Goal: Task Accomplishment & Management: Complete application form

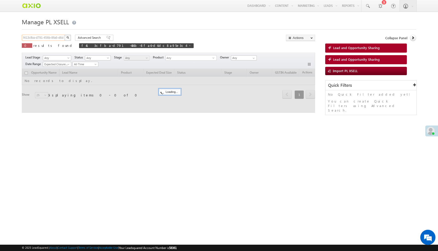
click at [46, 39] on input "f413cfba-d791-456b-8fa6-d6dc8a95e3c4" at bounding box center [43, 38] width 43 height 6
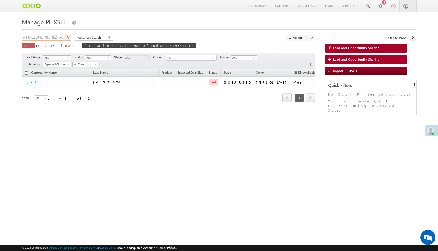
paste input "c03e124a-8c93-4242-82c6-a423e62e0086"
type input "c03e124a-8c93-4242-82c6-a423e62e0086"
click at [64, 35] on button "button" at bounding box center [67, 38] width 7 height 6
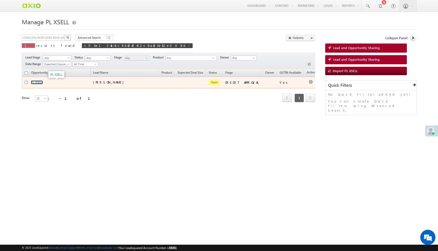
click at [42, 84] on link "PL XSELL" at bounding box center [37, 83] width 12 height 4
click at [45, 84] on div "PL XSELL" at bounding box center [56, 82] width 51 height 5
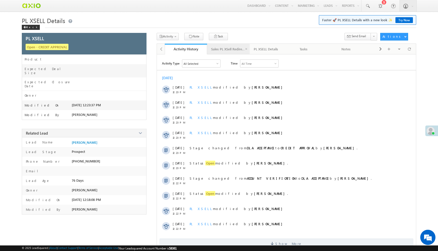
click at [230, 47] on div "Sales PL XSell Redirection" at bounding box center [228, 49] width 34 height 6
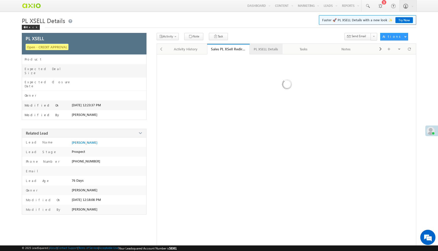
click at [265, 46] on div "PL XSELL Details" at bounding box center [266, 49] width 24 height 6
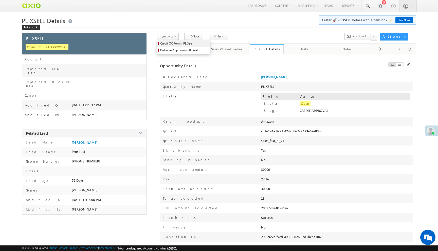
click at [172, 45] on span "Credit QC Form - PL Xsell" at bounding box center [184, 43] width 48 height 5
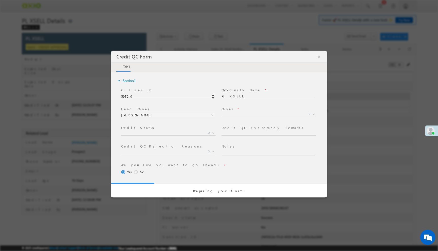
select select "c948bf67-3903-11ef-bbd2-0695f51e8b4b"
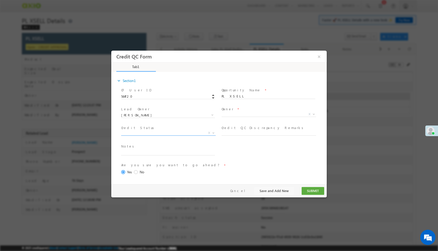
click at [193, 131] on span "X" at bounding box center [168, 133] width 95 height 5
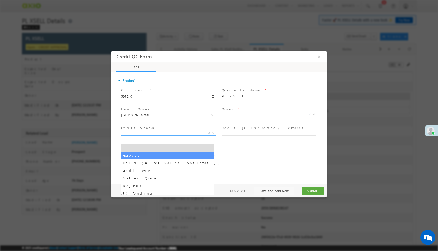
select select "Approved"
select select "NA"
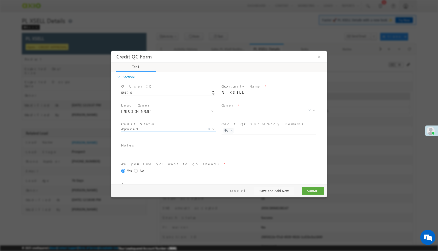
scroll to position [4, 0]
click at [314, 191] on button "SUBMIT" at bounding box center [313, 191] width 23 height 8
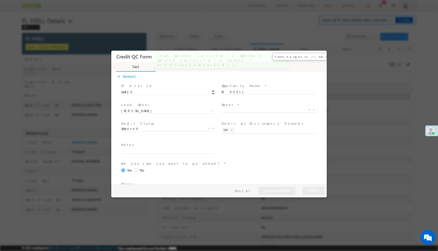
click at [319, 57] on button "×" at bounding box center [319, 56] width 9 height 9
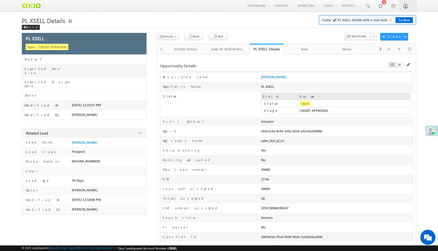
click at [415, 45] on div "Activity History Activity History Sales PL XSell Redirection Sales PL XSell Red…" at bounding box center [287, 49] width 260 height 11
click at [410, 48] on span at bounding box center [409, 49] width 3 height 9
click at [174, 50] on span "Disburse App Form - PL Xsell" at bounding box center [184, 50] width 48 height 5
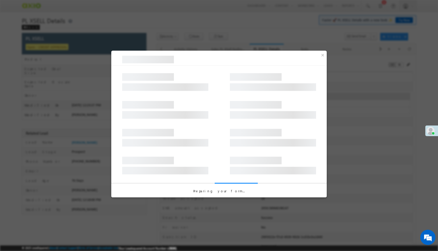
select select "PL XSell Disbursement Initiated"
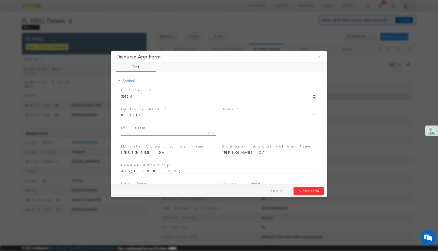
click at [160, 135] on span "X" at bounding box center [168, 133] width 95 height 5
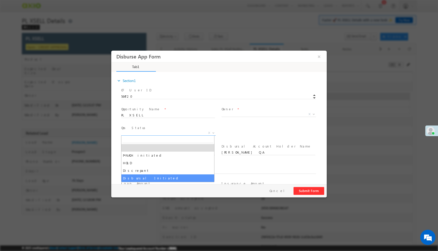
select select "Disbursal Initiated"
select select "NA"
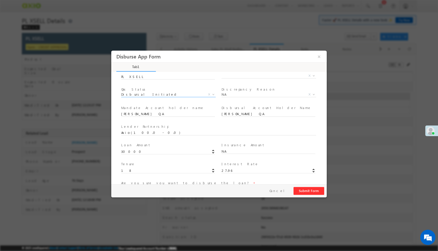
scroll to position [48, 0]
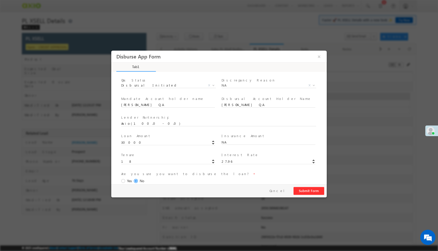
click at [124, 180] on span at bounding box center [124, 181] width 6 height 5
click at [111, 51] on input "Yes" at bounding box center [111, 51] width 0 height 0
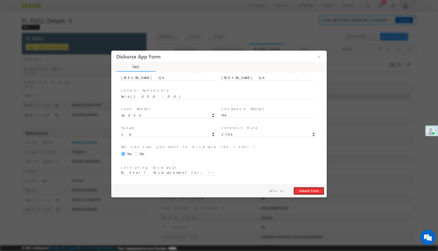
click at [299, 191] on button "Submit Form" at bounding box center [309, 191] width 31 height 8
click at [319, 58] on button "×" at bounding box center [319, 56] width 9 height 9
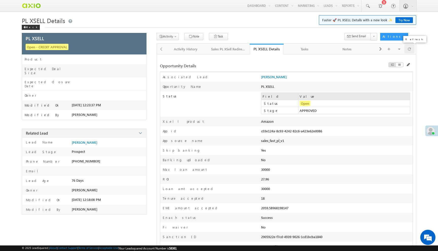
click at [410, 50] on span at bounding box center [409, 49] width 3 height 9
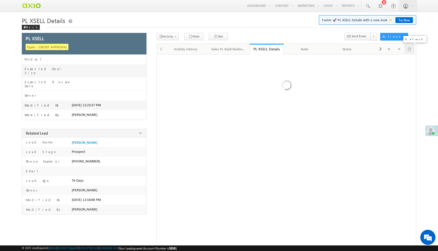
click at [410, 50] on span at bounding box center [409, 49] width 3 height 9
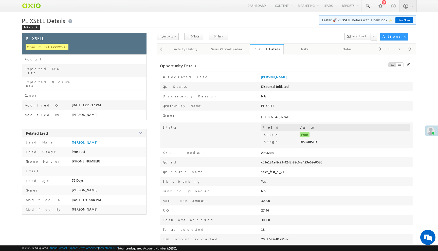
click at [296, 163] on div "c03e124a-8c93-4242-82c6-a423e62e0086" at bounding box center [306, 163] width 91 height 7
copy div "c03e124a-8c93-4242-82c6-a423e62e0086"
click at [409, 53] on span at bounding box center [409, 49] width 3 height 9
